Goal: Task Accomplishment & Management: Manage account settings

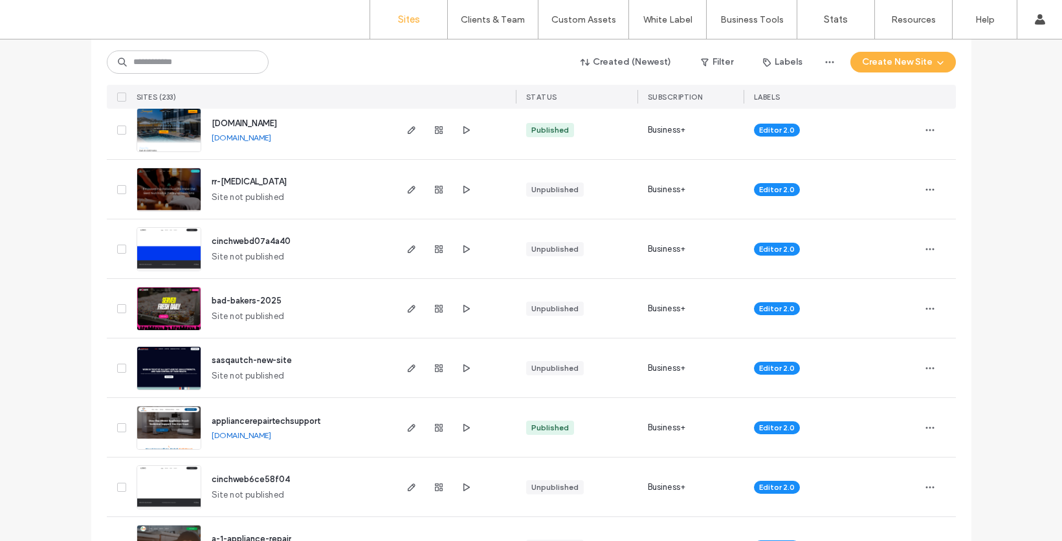
scroll to position [525, 0]
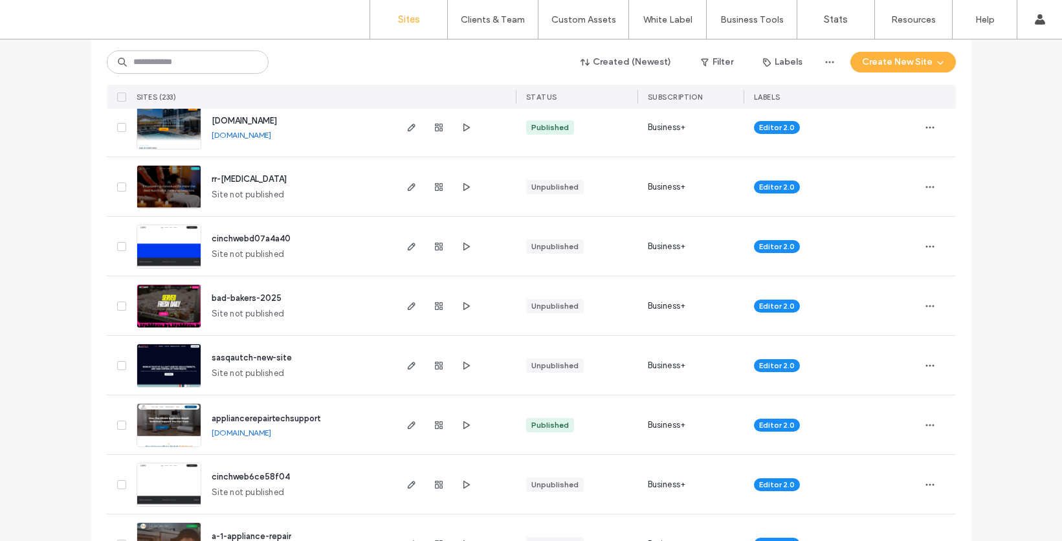
click at [172, 184] on img at bounding box center [168, 210] width 63 height 88
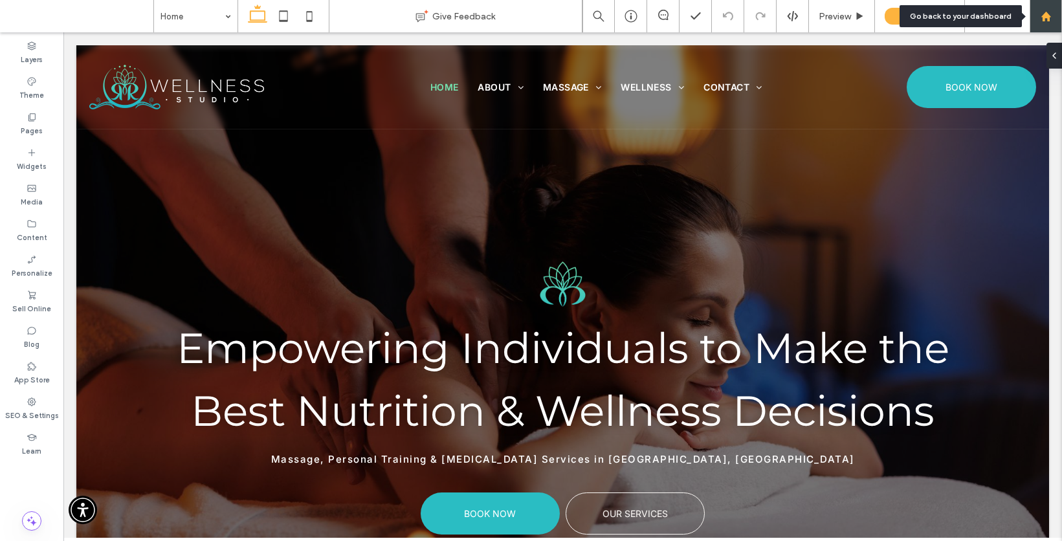
click at [1041, 18] on icon at bounding box center [1045, 16] width 11 height 11
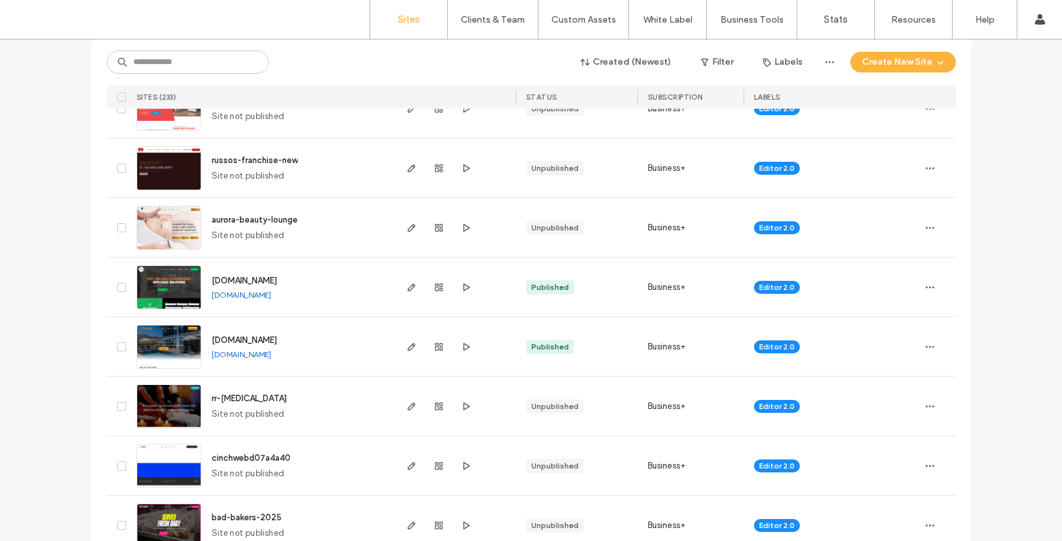
scroll to position [327, 0]
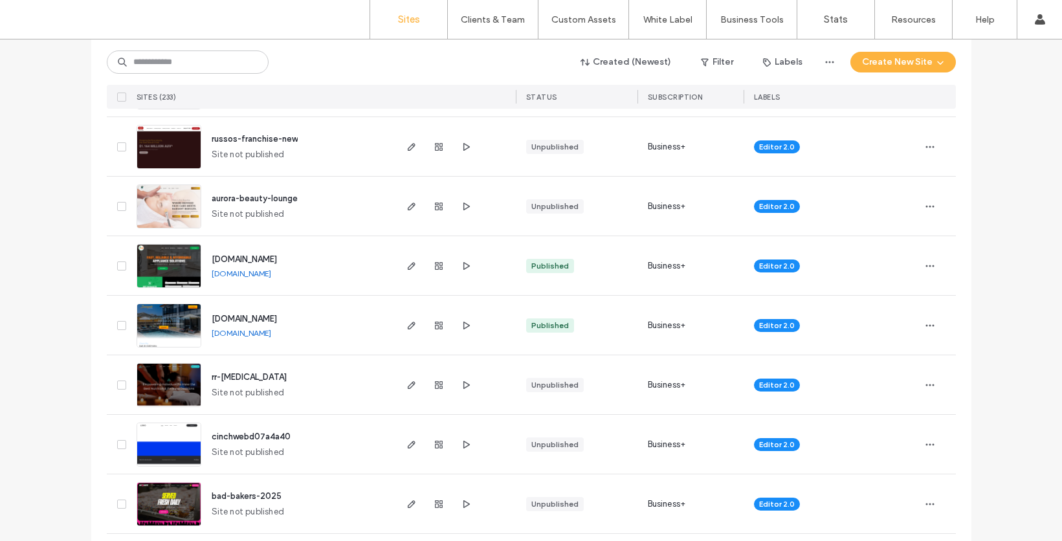
click at [271, 274] on link "[DOMAIN_NAME]" at bounding box center [242, 273] width 60 height 10
click at [925, 267] on icon "button" at bounding box center [929, 266] width 10 height 10
click at [866, 391] on span "Site Dashboard" at bounding box center [875, 397] width 62 height 13
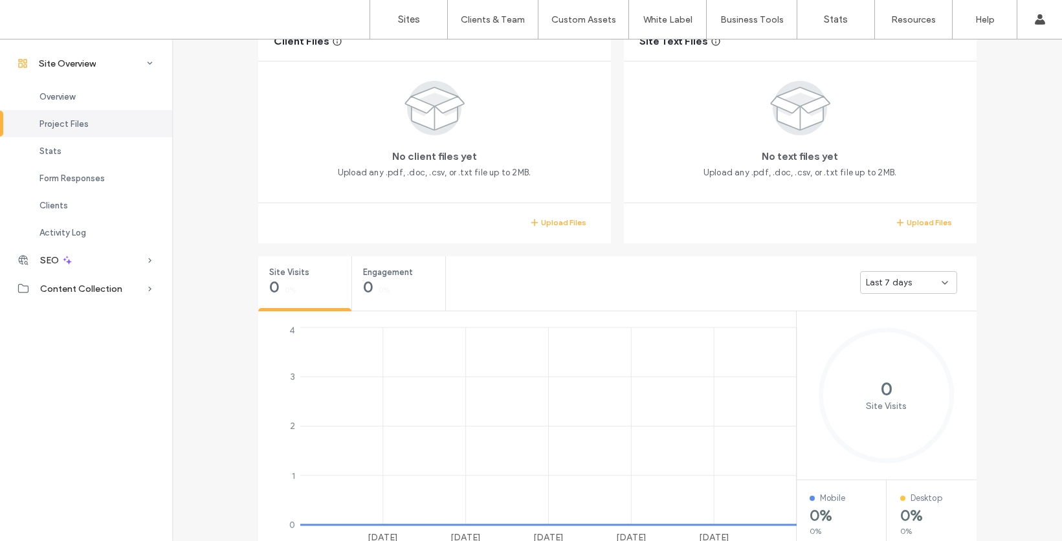
scroll to position [334, 0]
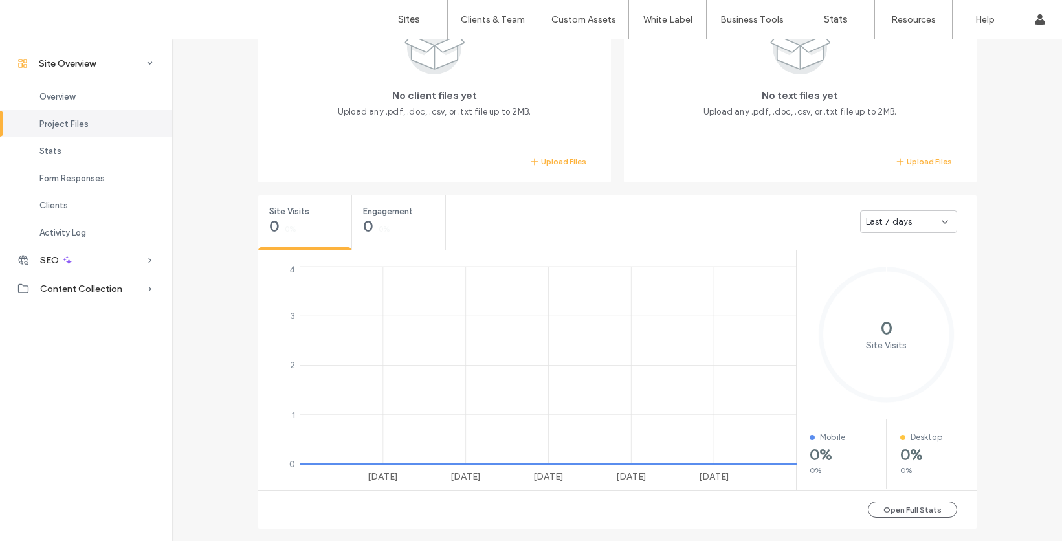
click at [890, 223] on span "Last 7 days" at bounding box center [889, 221] width 47 height 13
click at [880, 291] on span "Last 30 days" at bounding box center [887, 289] width 52 height 13
click at [880, 219] on span "Last 30 days" at bounding box center [892, 221] width 52 height 13
click at [880, 245] on span "[DATE]" at bounding box center [874, 244] width 27 height 13
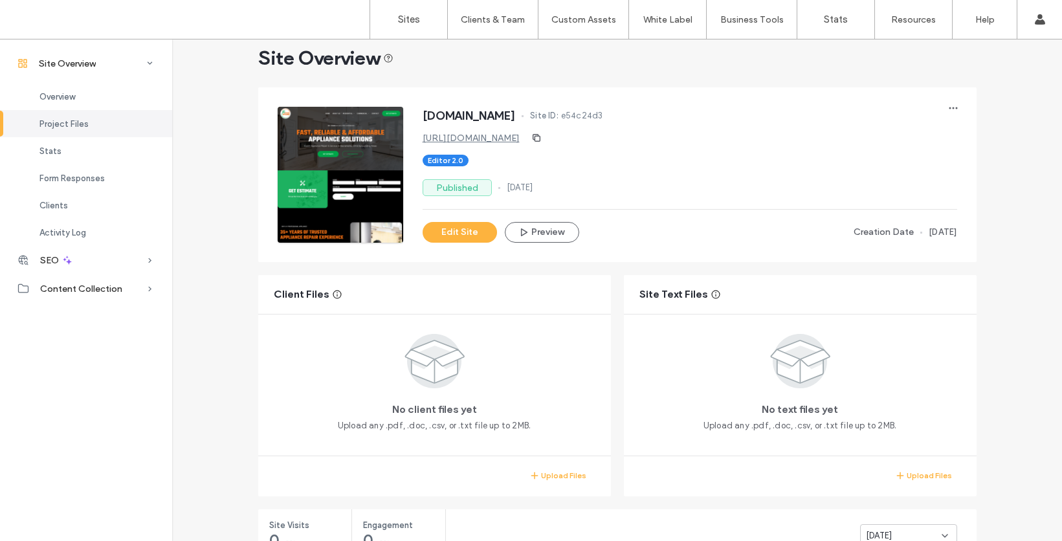
scroll to position [0, 0]
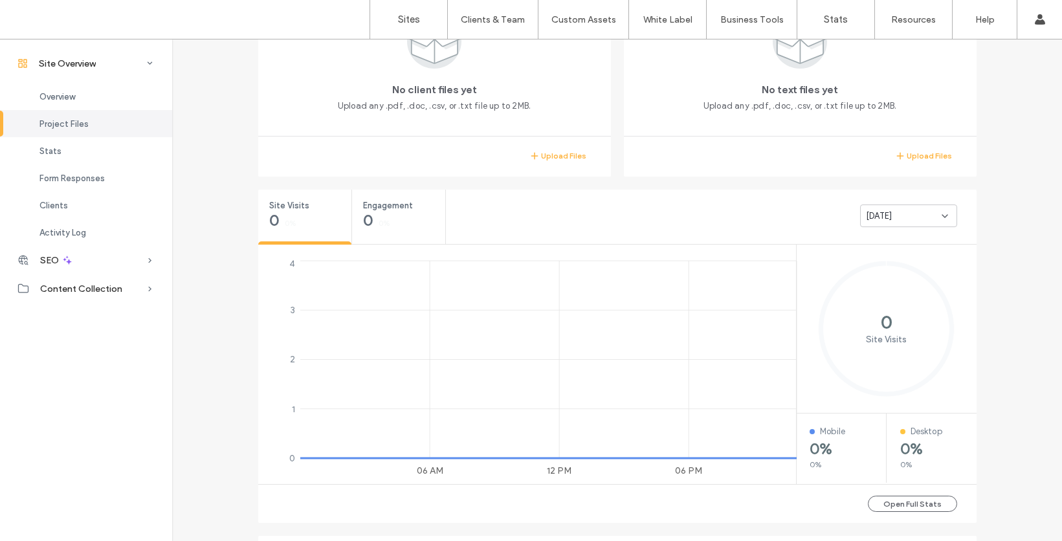
scroll to position [355, 0]
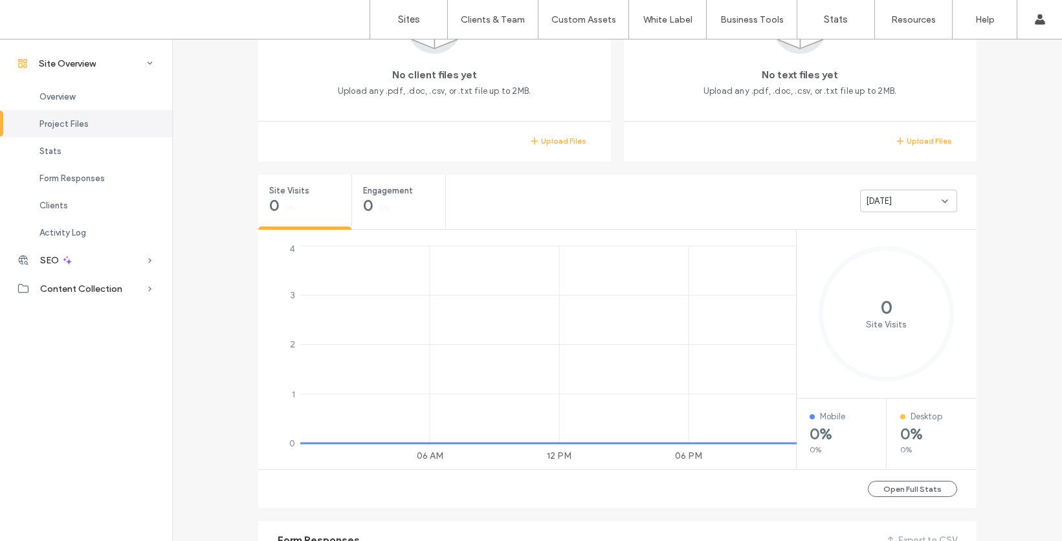
click at [903, 202] on div "[DATE]" at bounding box center [904, 201] width 76 height 13
click at [888, 245] on span "Last 7 days" at bounding box center [884, 246] width 47 height 13
click at [879, 196] on span "Last 7 days" at bounding box center [889, 201] width 47 height 13
click at [875, 269] on span "Last 30 days" at bounding box center [887, 269] width 52 height 13
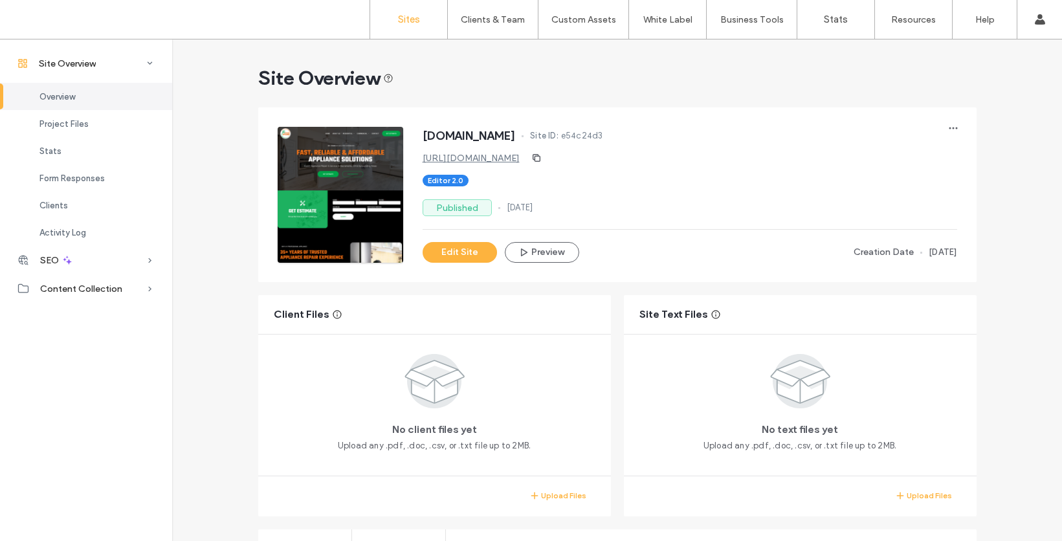
click at [421, 16] on link "Sites" at bounding box center [408, 19] width 77 height 39
